Goal: Task Accomplishment & Management: Complete application form

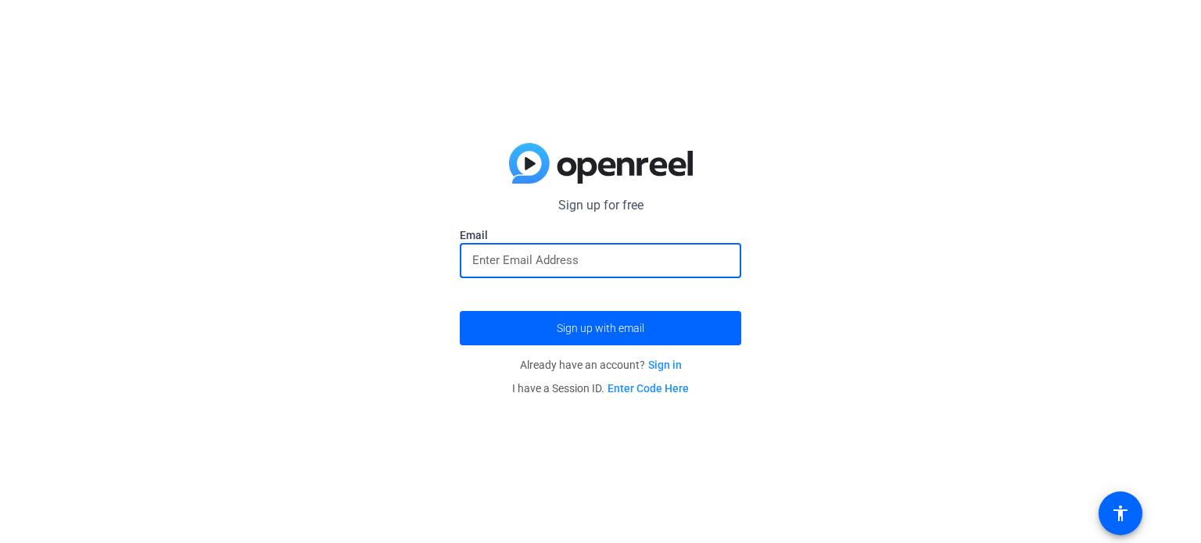
click at [590, 266] on input "email" at bounding box center [600, 260] width 256 height 19
type input "[EMAIL_ADDRESS][DOMAIN_NAME]"
click at [643, 328] on span "Sign up with email" at bounding box center [601, 328] width 88 height 0
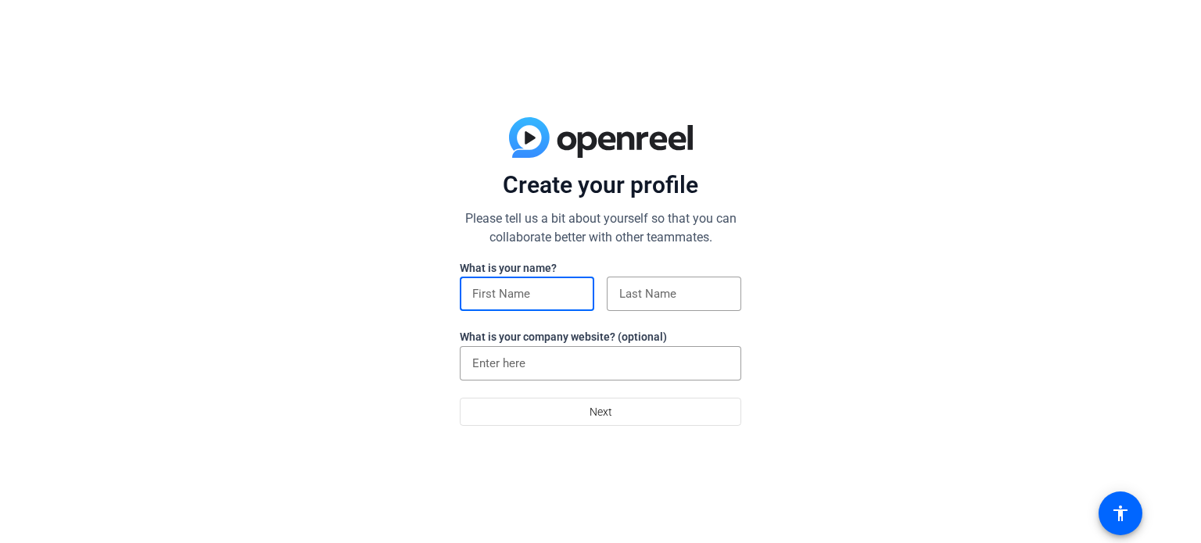
click at [500, 290] on input at bounding box center [526, 294] width 109 height 19
type input "[PERSON_NAME]"
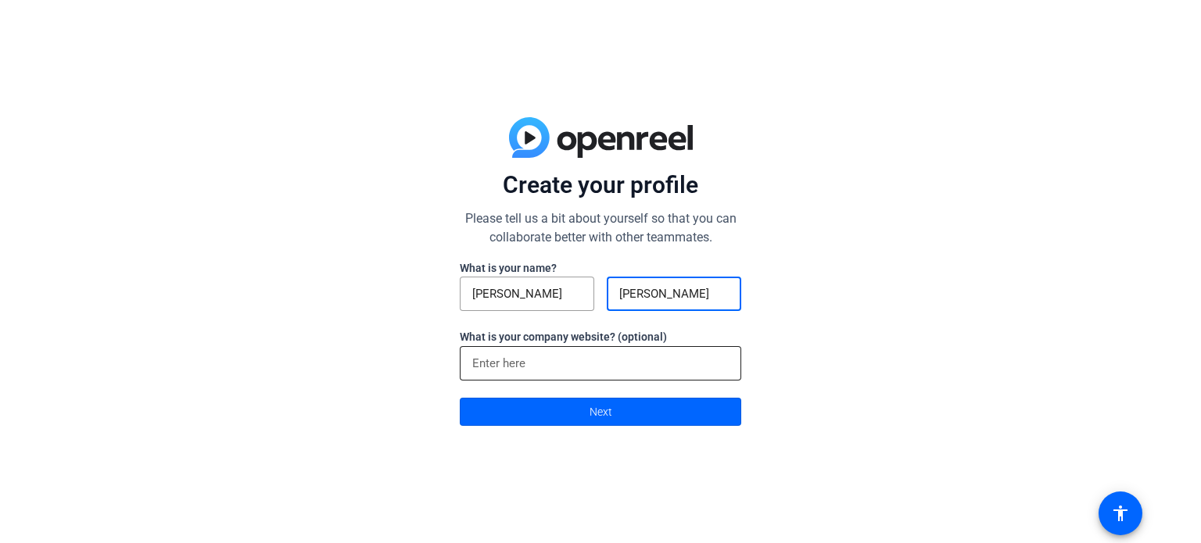
type input "Gomez"
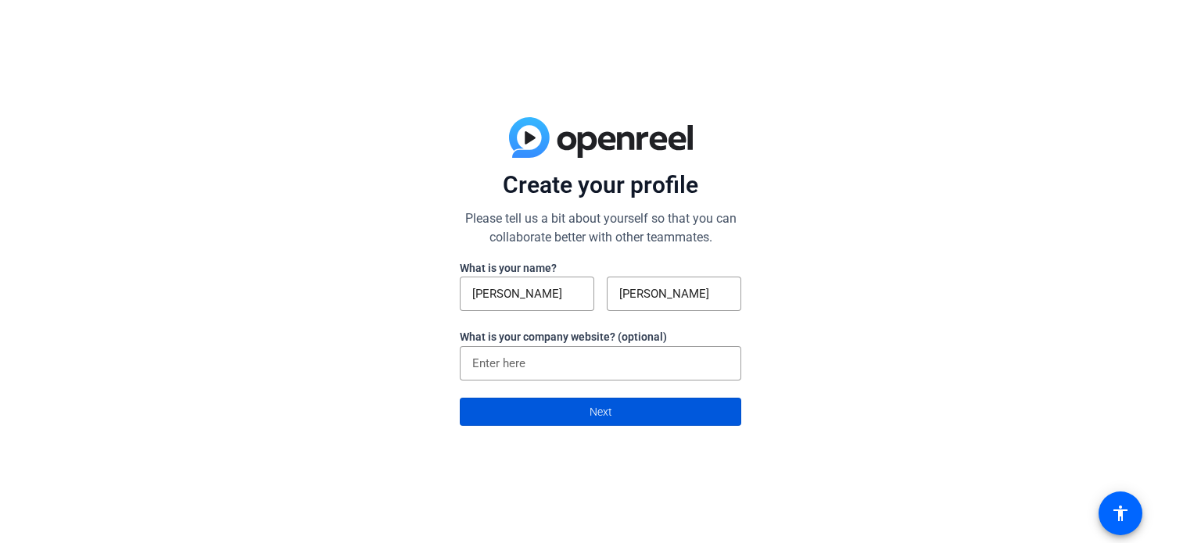
click at [660, 411] on span at bounding box center [601, 412] width 280 height 38
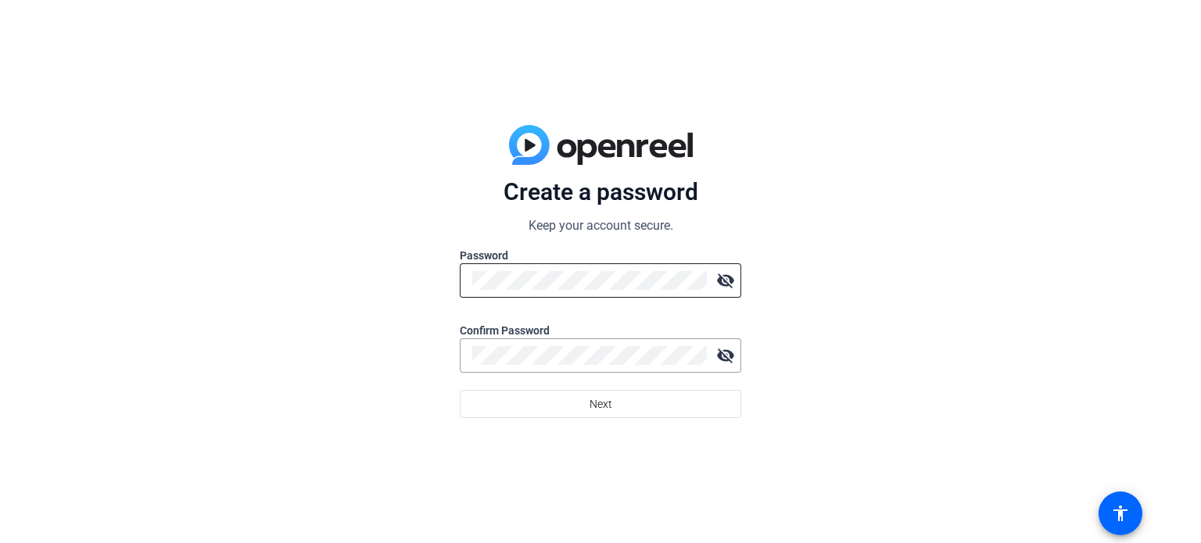
click at [612, 290] on div at bounding box center [589, 280] width 235 height 34
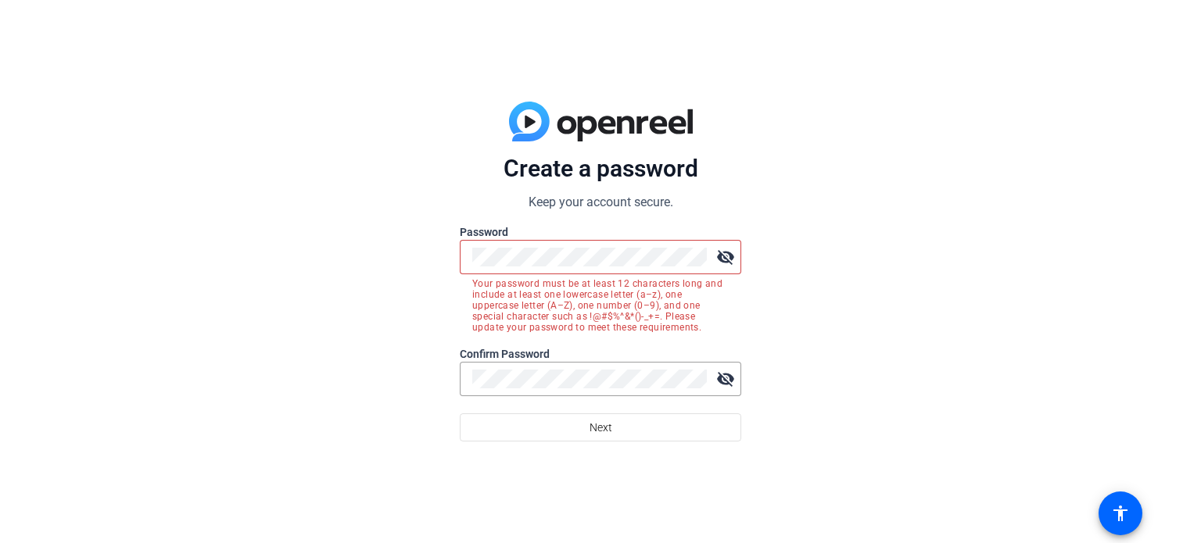
click at [719, 263] on mat-icon "visibility_off" at bounding box center [725, 257] width 31 height 31
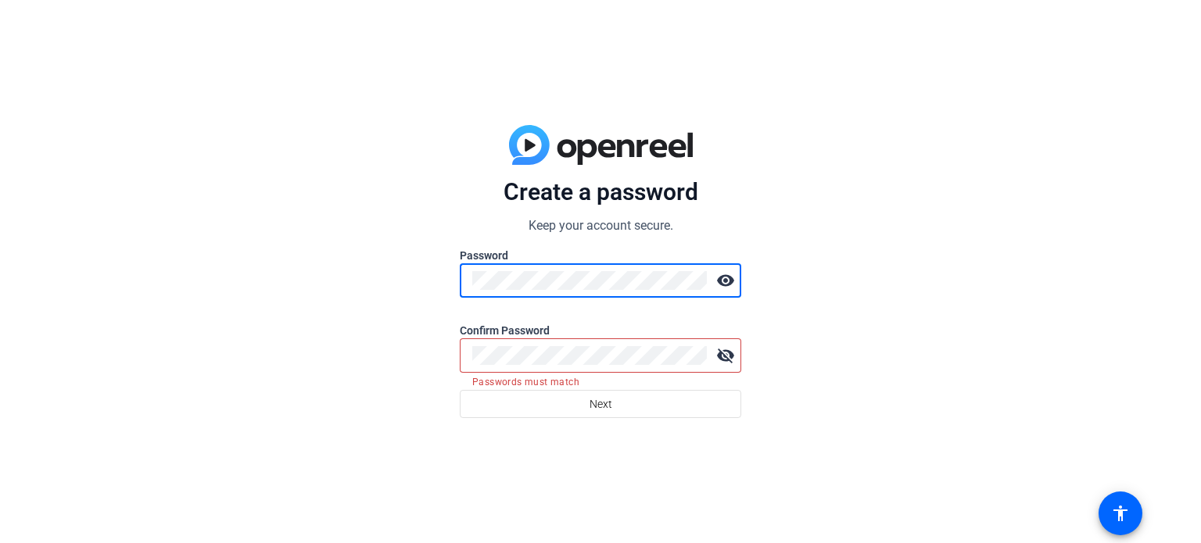
click at [726, 287] on mat-icon "visibility" at bounding box center [725, 280] width 31 height 31
click at [257, 249] on div "Create a password Keep your account secure. Password visibility_off Confirm Pas…" at bounding box center [600, 271] width 1201 height 543
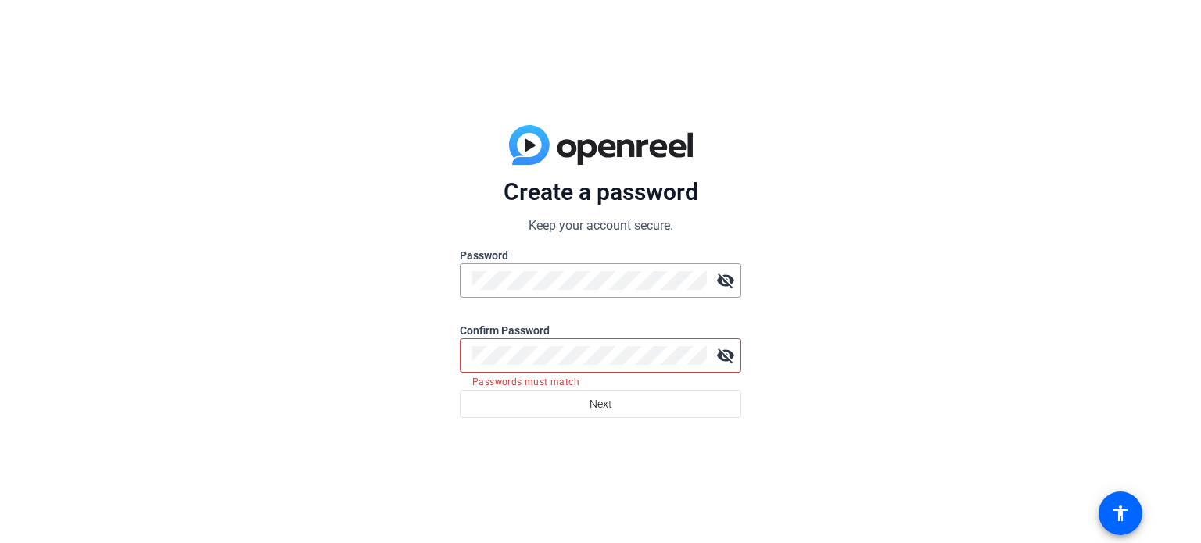
click at [620, 375] on mat-error "Passwords must match" at bounding box center [600, 381] width 256 height 17
click at [335, 322] on div "Create a password Keep your account secure. Password visibility_off Confirm Pas…" at bounding box center [600, 271] width 1201 height 543
click at [729, 357] on mat-icon "visibility_off" at bounding box center [725, 355] width 31 height 31
click at [714, 285] on mat-icon "visibility_off" at bounding box center [725, 280] width 31 height 31
click at [607, 346] on div at bounding box center [589, 356] width 235 height 34
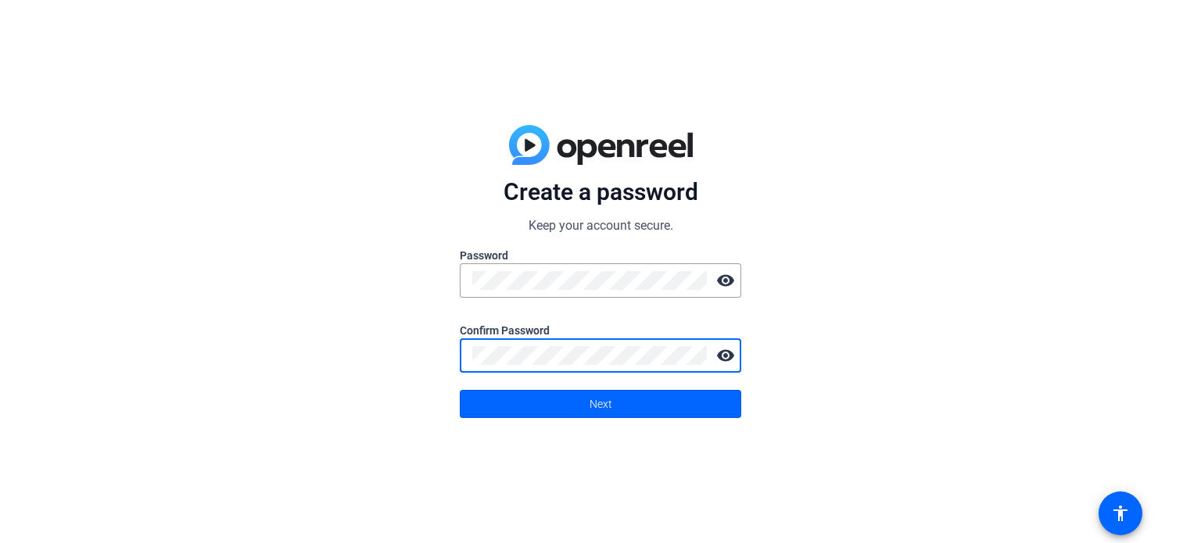
click at [814, 396] on div "Create a password Keep your account secure. Password visibility Confirm Passwor…" at bounding box center [600, 271] width 1201 height 543
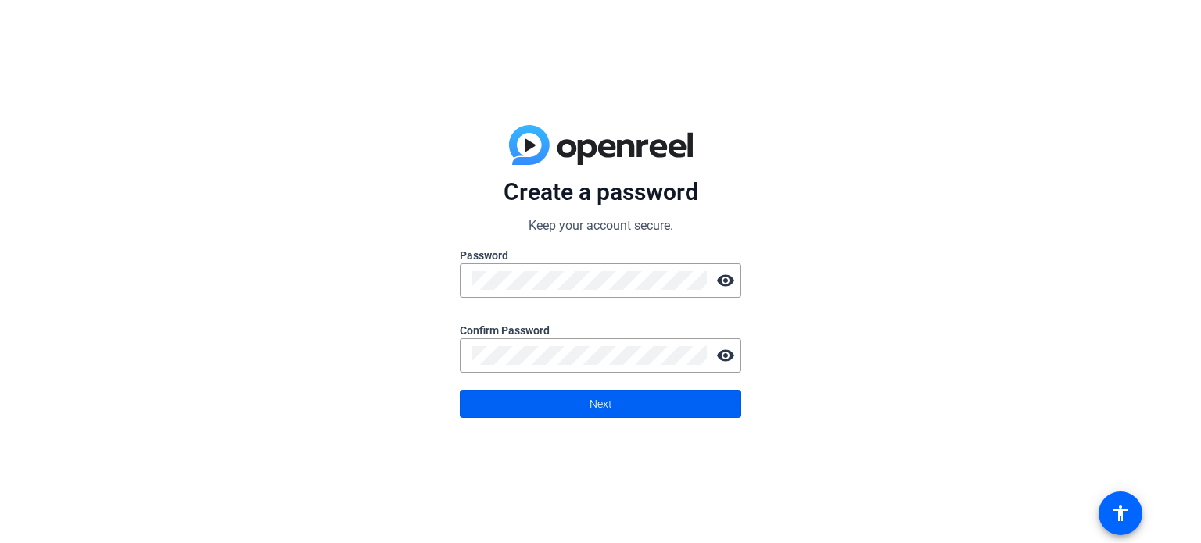
click at [698, 403] on span at bounding box center [601, 404] width 280 height 38
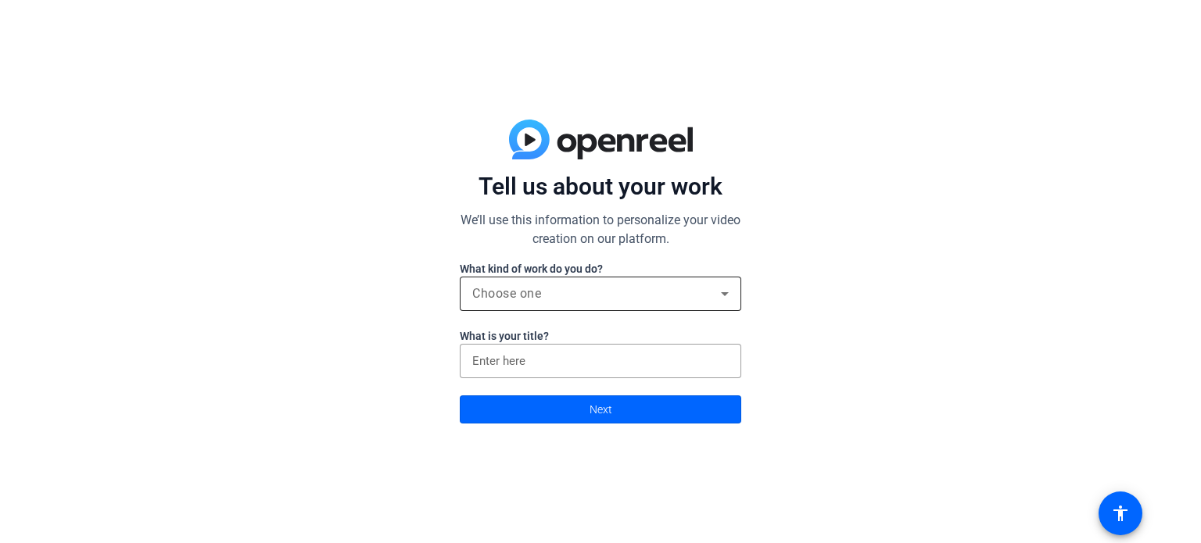
click at [708, 287] on div "Choose one" at bounding box center [596, 294] width 249 height 19
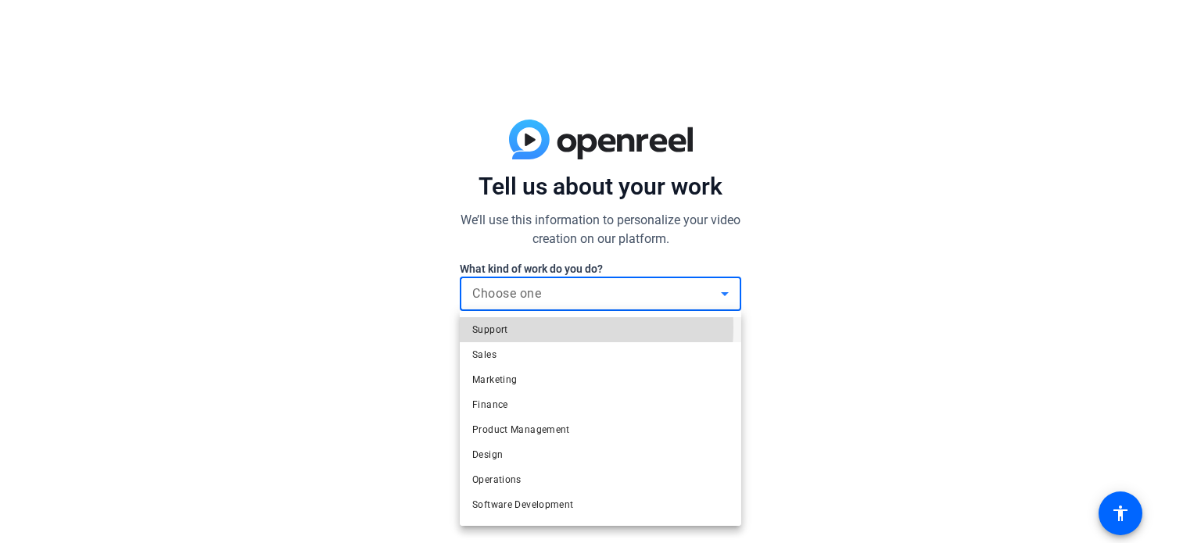
click at [522, 328] on mat-option "Support" at bounding box center [600, 329] width 281 height 25
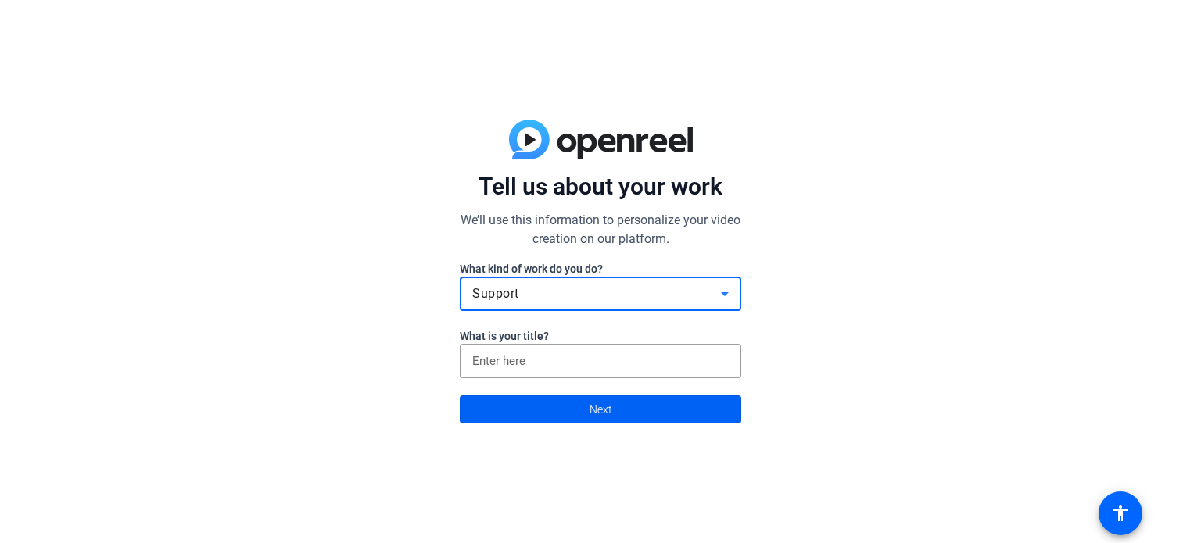
click at [600, 406] on span "Next" at bounding box center [601, 410] width 23 height 30
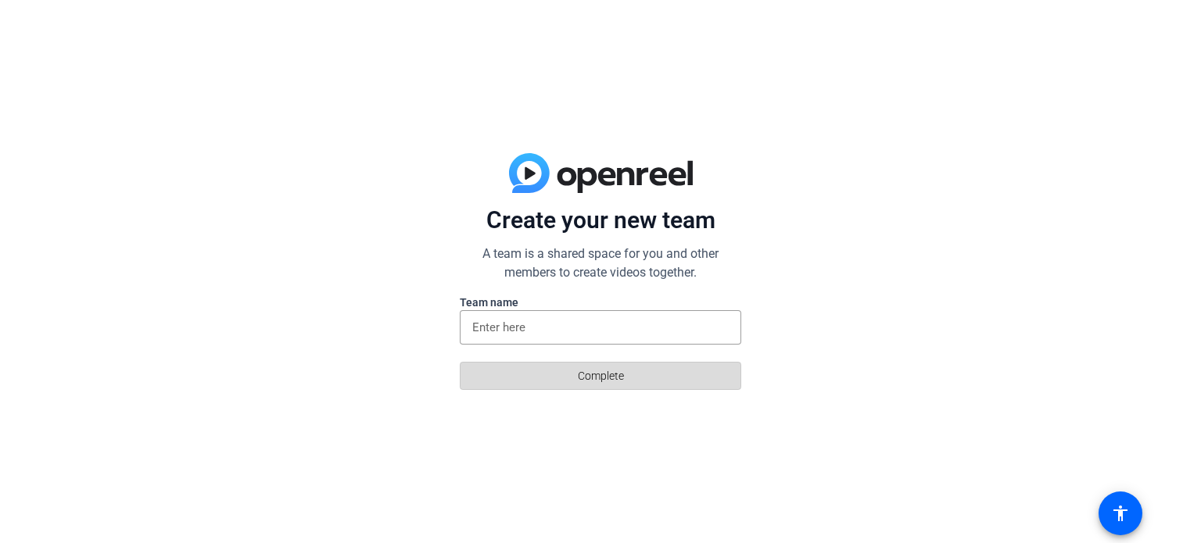
click at [600, 385] on span "Complete" at bounding box center [601, 376] width 46 height 30
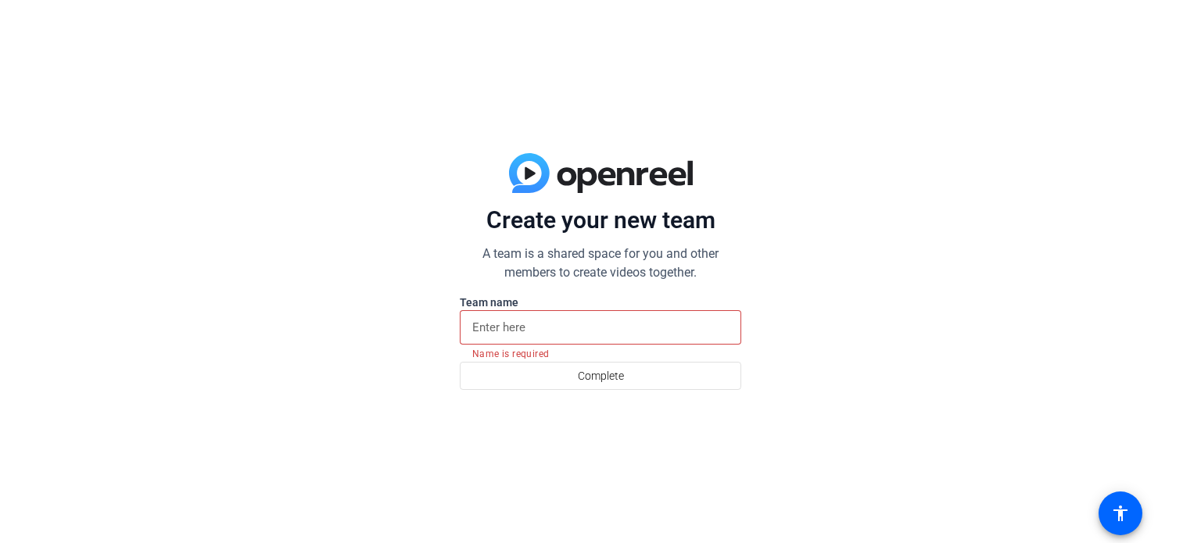
click at [537, 332] on input at bounding box center [600, 327] width 256 height 19
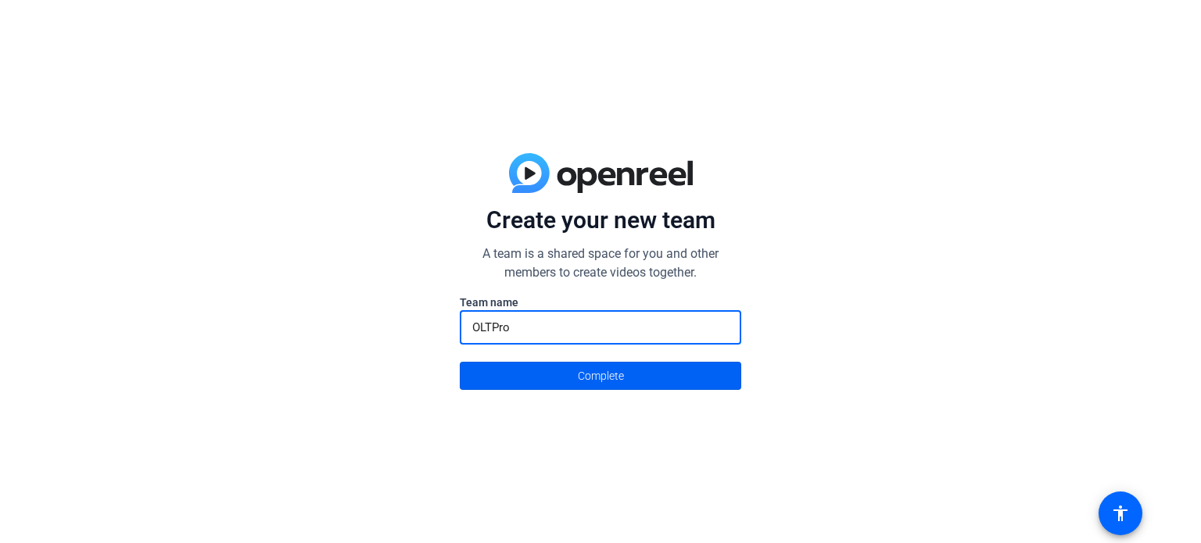
type input "OLTPro"
click at [572, 360] on span at bounding box center [601, 376] width 280 height 38
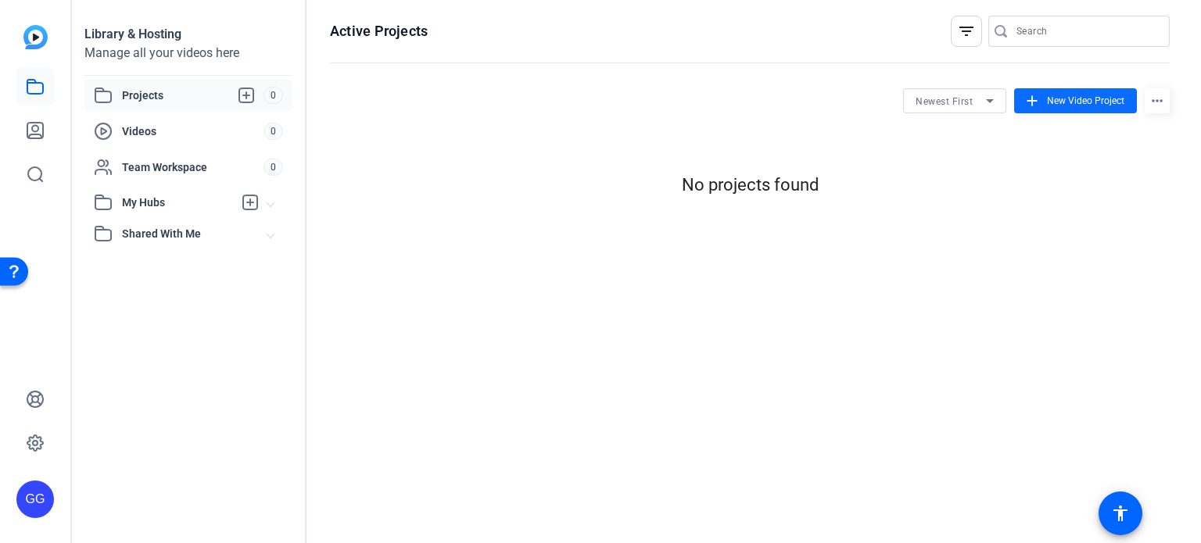
click at [1048, 103] on span "New Video Project" at bounding box center [1085, 101] width 77 height 14
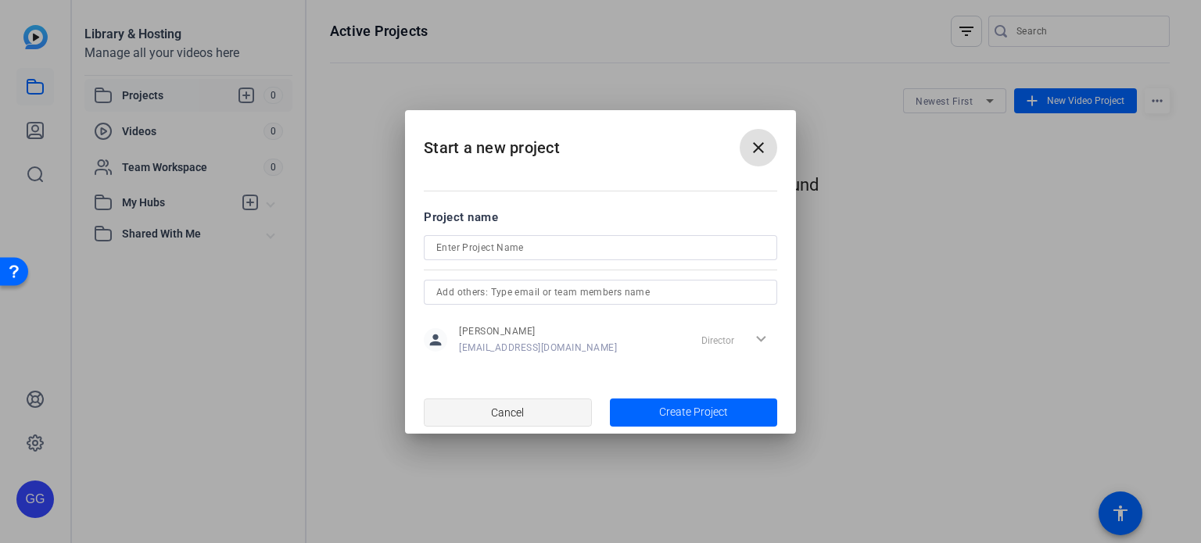
click at [494, 412] on span "Cancel" at bounding box center [507, 413] width 33 height 30
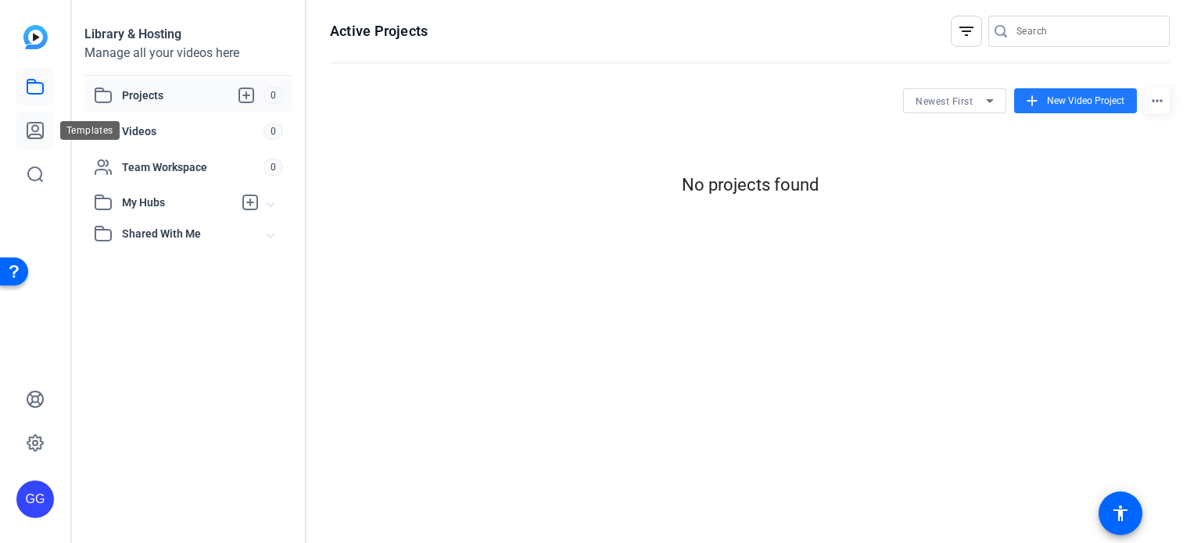
click at [44, 127] on icon at bounding box center [35, 130] width 19 height 19
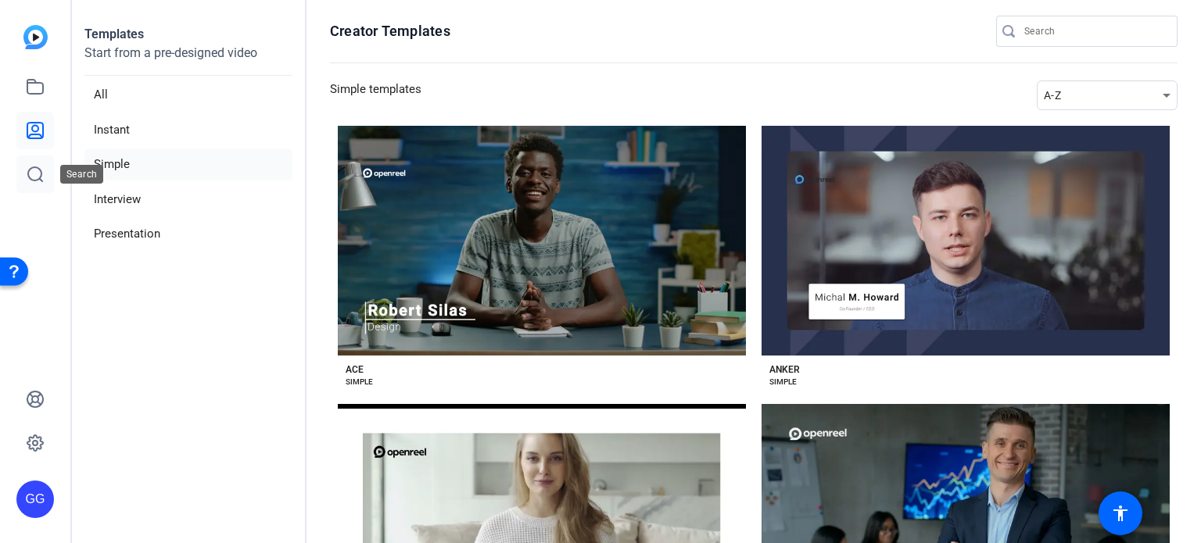
click at [41, 167] on icon at bounding box center [35, 174] width 19 height 19
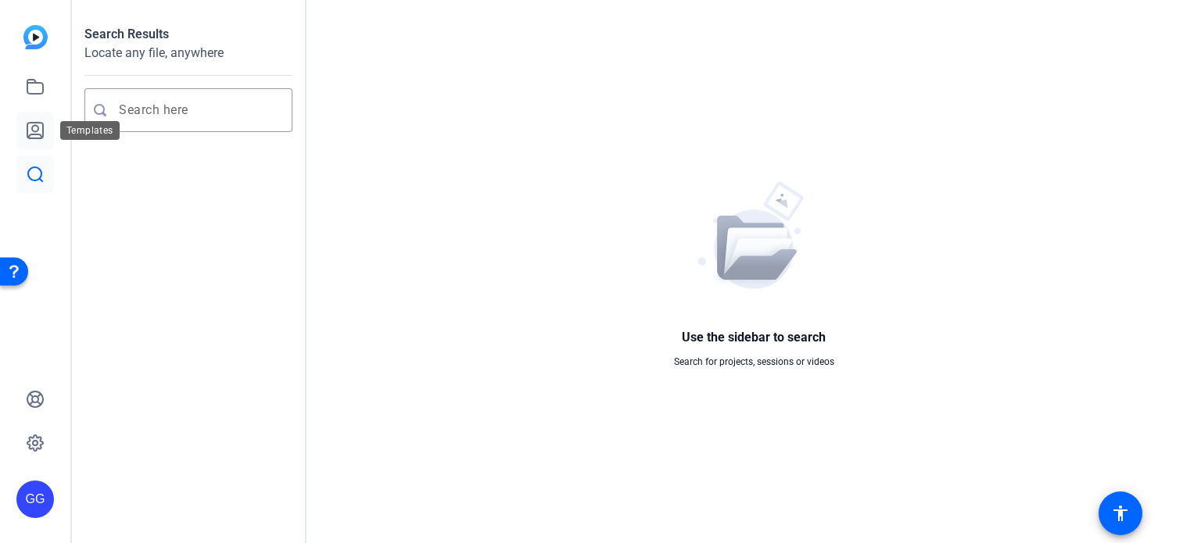
click at [20, 121] on link at bounding box center [35, 131] width 38 height 38
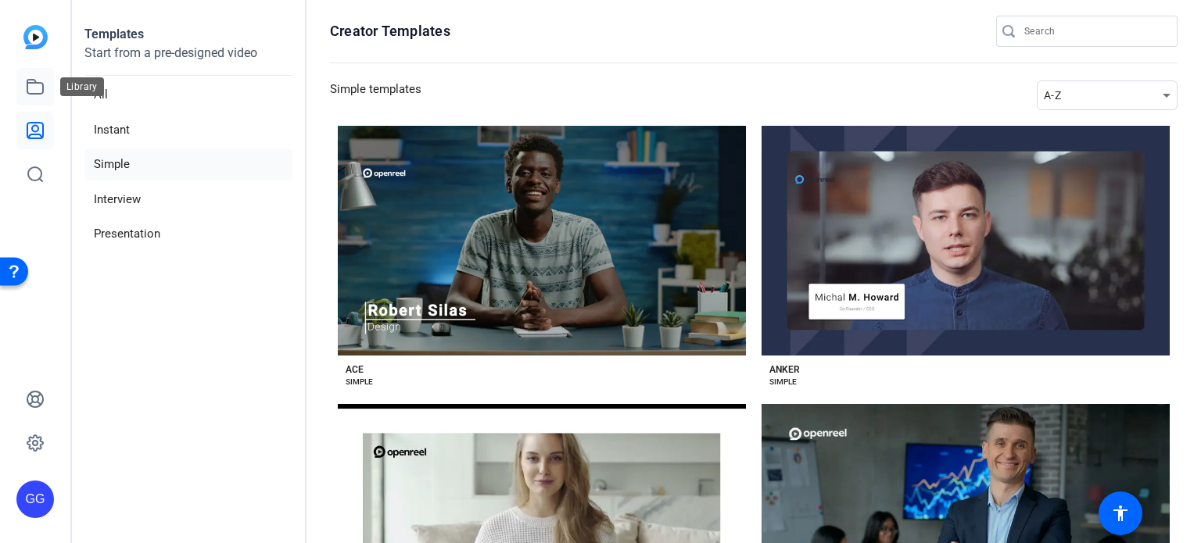
click at [27, 91] on icon at bounding box center [35, 86] width 19 height 19
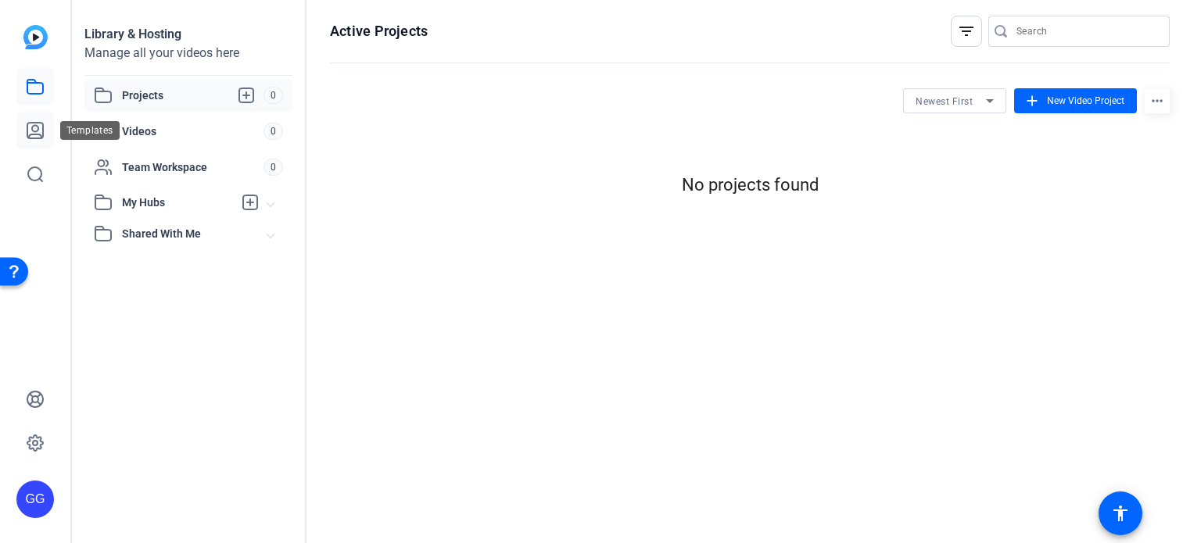
click at [28, 124] on icon at bounding box center [35, 130] width 19 height 19
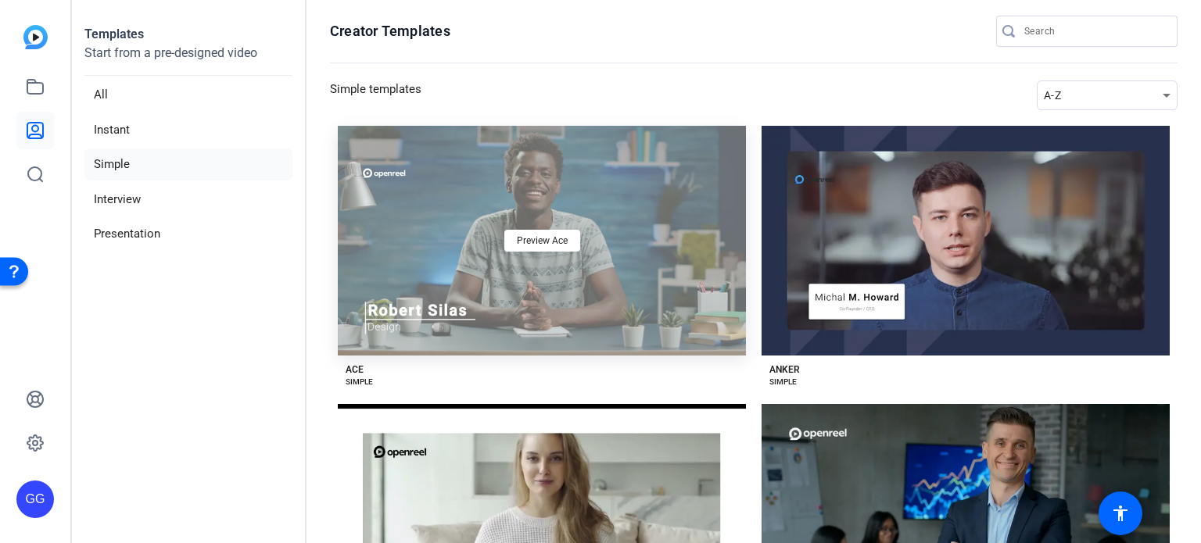
click at [568, 224] on div "Preview Ace" at bounding box center [542, 241] width 408 height 230
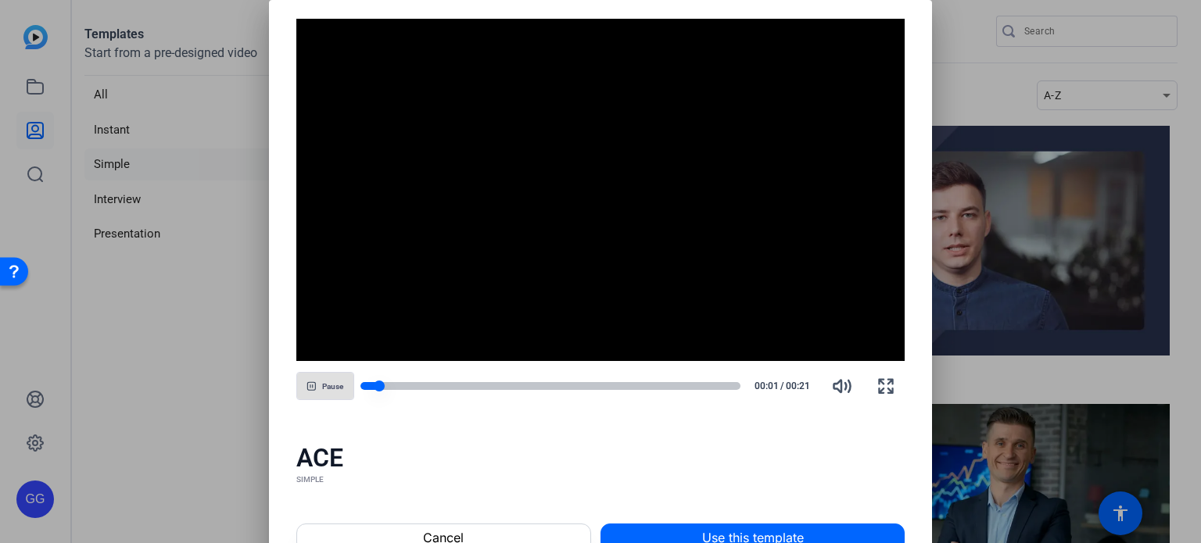
scroll to position [156, 0]
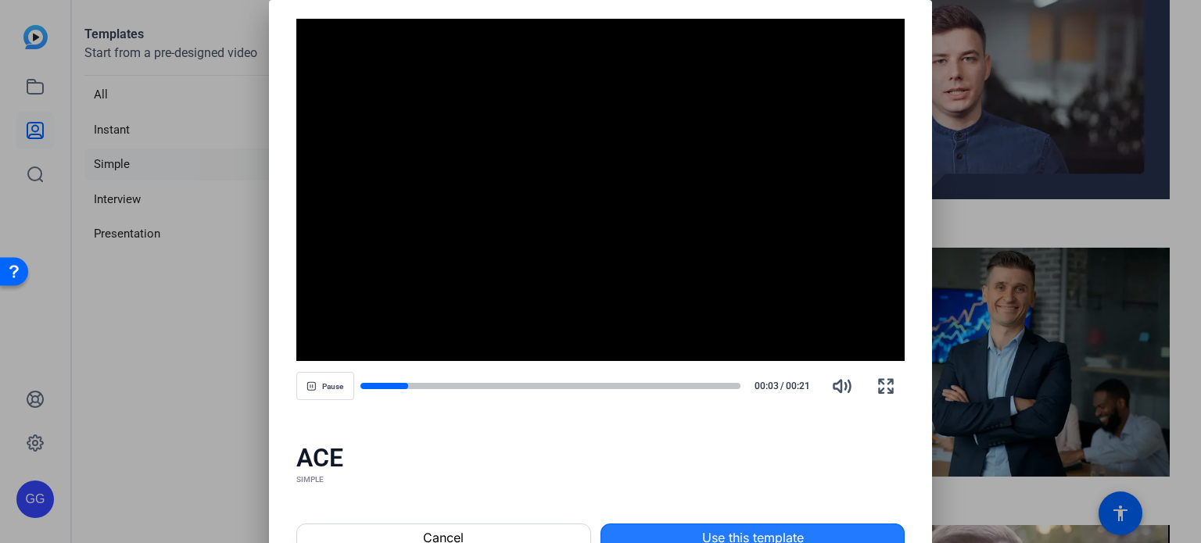
click at [715, 531] on span "Use this template" at bounding box center [753, 538] width 102 height 19
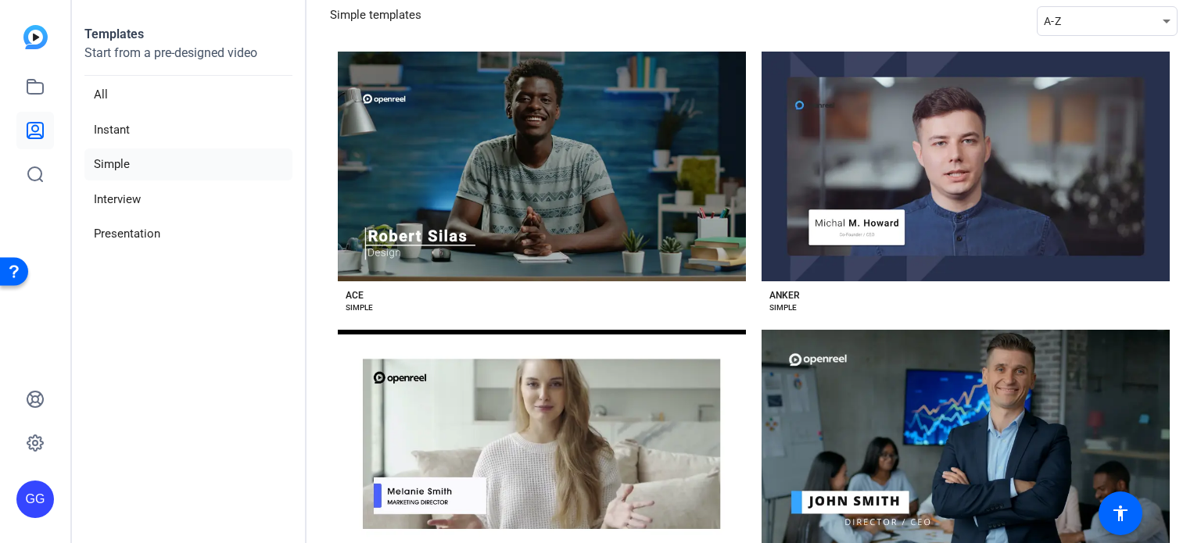
scroll to position [0, 0]
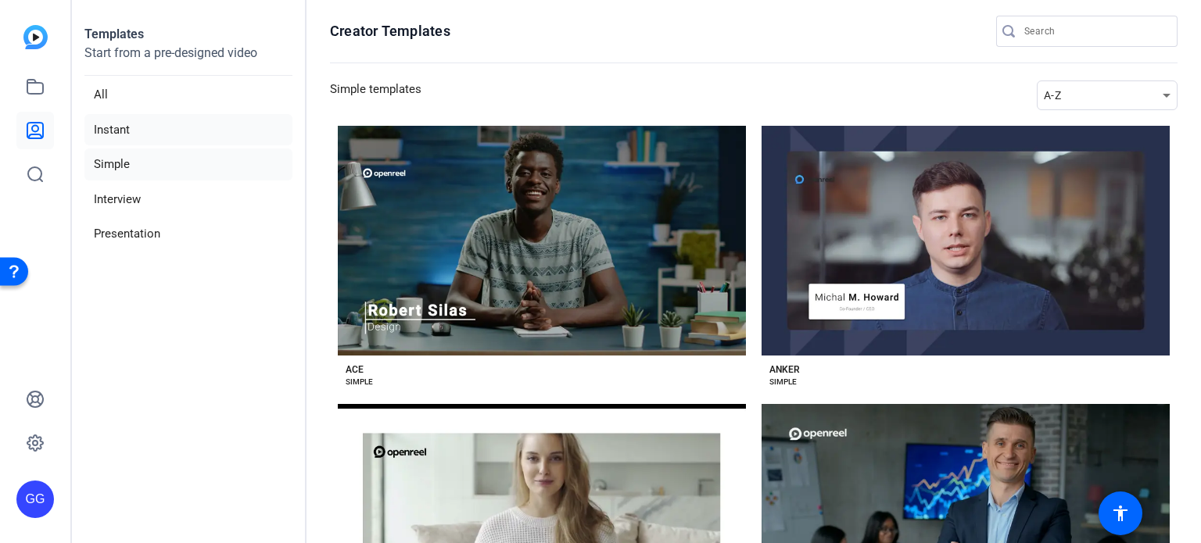
click at [118, 127] on li "Instant" at bounding box center [188, 130] width 208 height 32
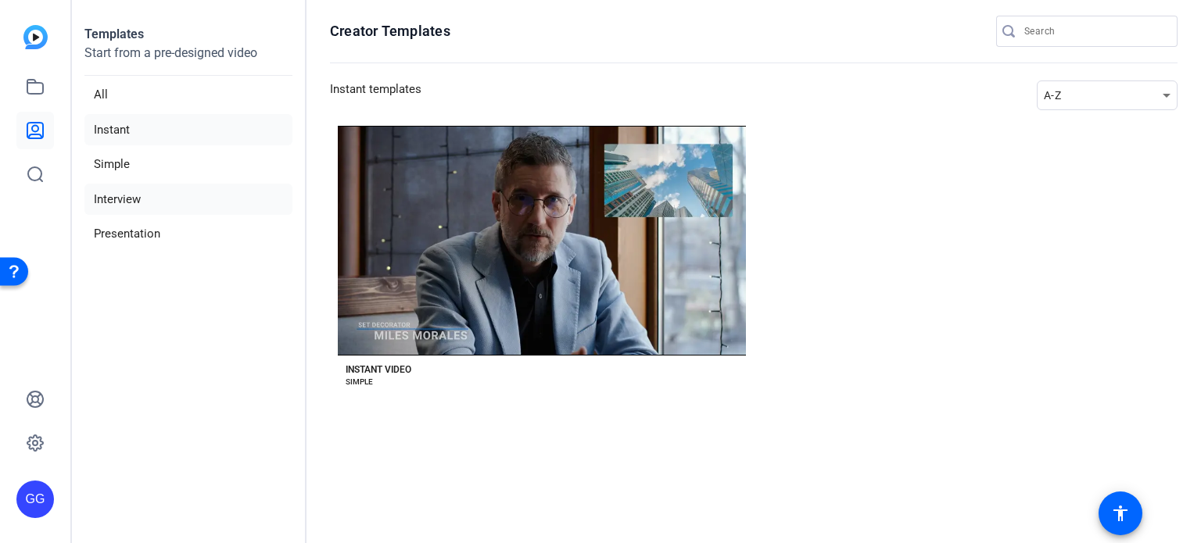
click at [121, 199] on li "Interview" at bounding box center [188, 200] width 208 height 32
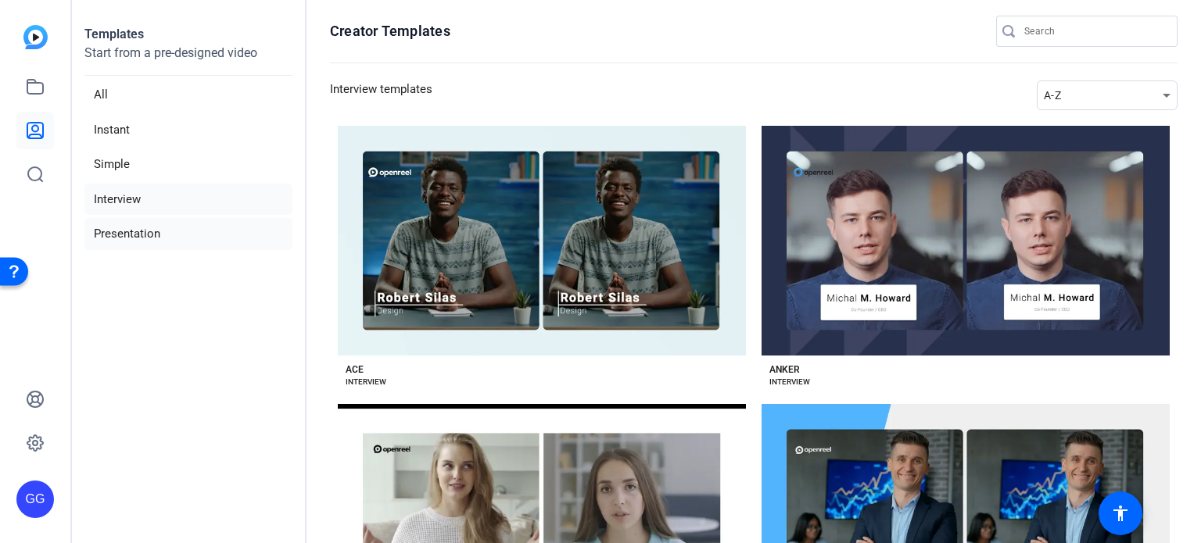
click at [122, 232] on li "Presentation" at bounding box center [188, 234] width 208 height 32
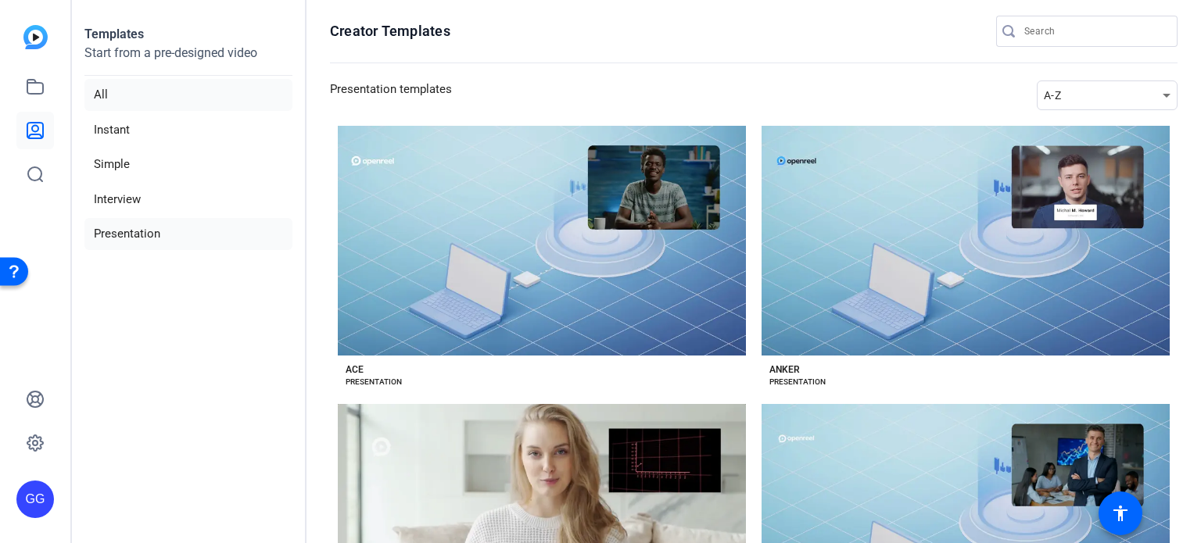
click at [106, 93] on li "All" at bounding box center [188, 95] width 208 height 32
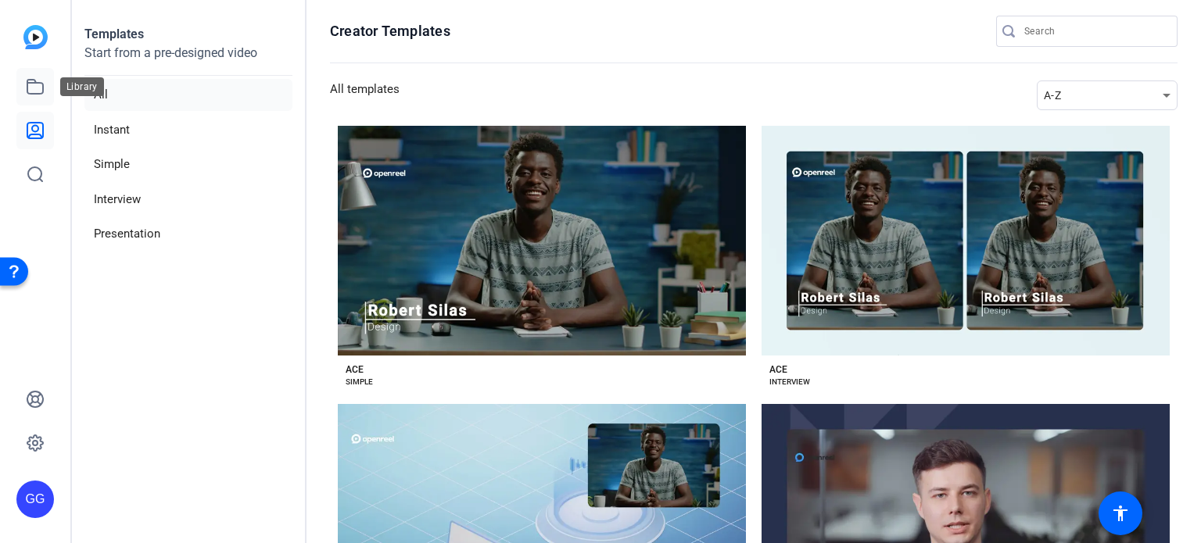
click at [26, 88] on icon at bounding box center [35, 86] width 19 height 19
